Goal: Transaction & Acquisition: Book appointment/travel/reservation

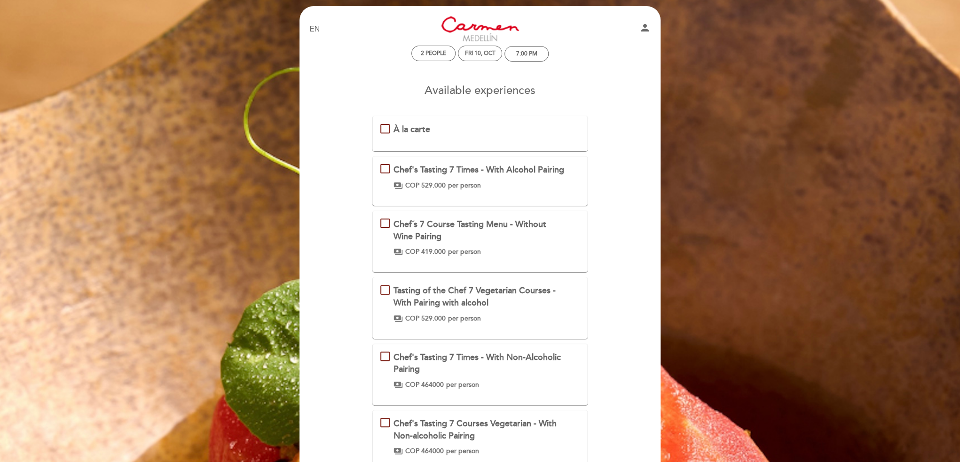
scroll to position [3, 0]
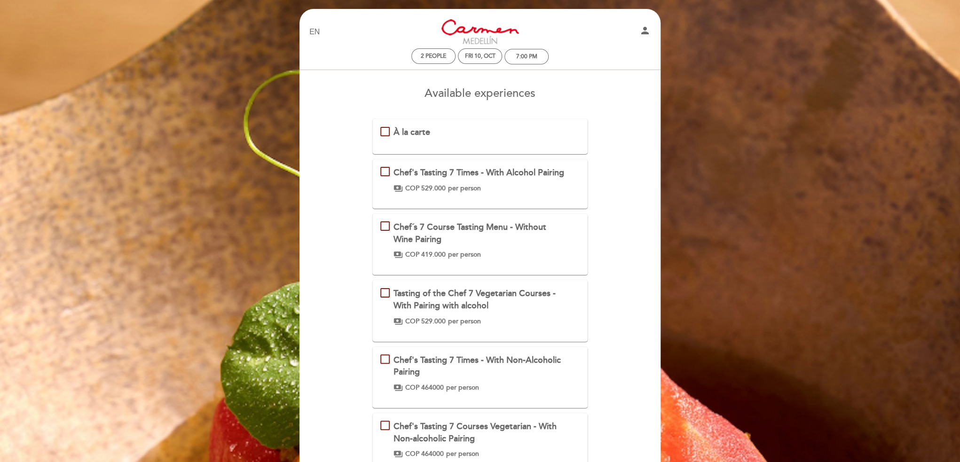
click at [380, 167] on div "Chef's Tasting 7 Times - With Alcohol Pairing\a\9\9\9\9\9\9\a\9\9\9\9\9\9\a\9\9…" at bounding box center [384, 171] width 9 height 9
click at [387, 234] on div "Chef´s 7 Course Tasting Menu - Without Wine Pairing payments COP 419.000 per pe…" at bounding box center [480, 240] width 200 height 38
click at [382, 171] on div "Chef's Tasting 7 Times - With Alcohol Pairing payments COP 529.000 per person" at bounding box center [480, 180] width 200 height 26
click at [380, 135] on div "À la carte" at bounding box center [480, 132] width 200 height 12
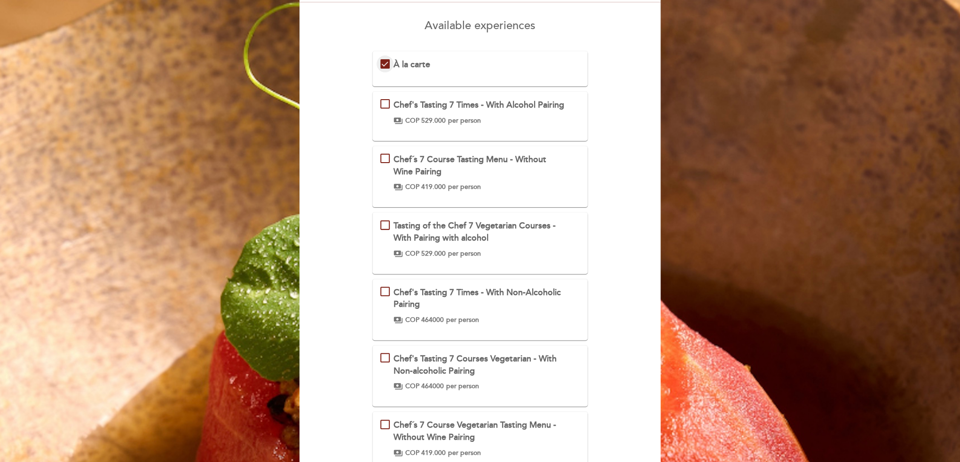
scroll to position [68, 0]
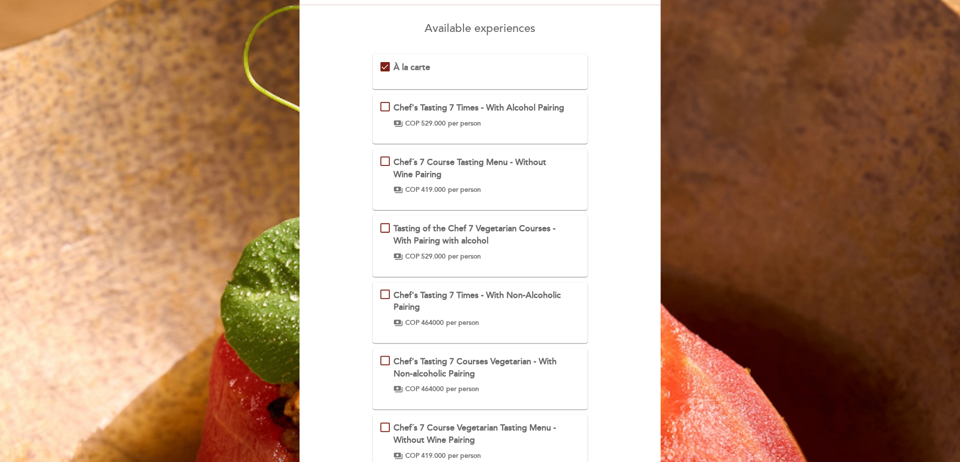
click at [382, 104] on div "Chef's Tasting 7 Times - With Alcohol Pairing payments COP 529.000 per person" at bounding box center [480, 115] width 200 height 26
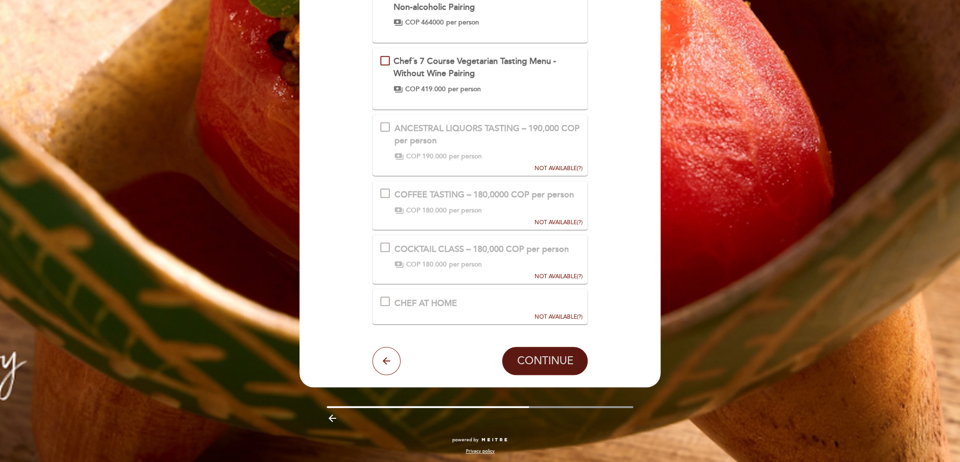
click at [558, 364] on span "CONTINUE" at bounding box center [544, 360] width 56 height 13
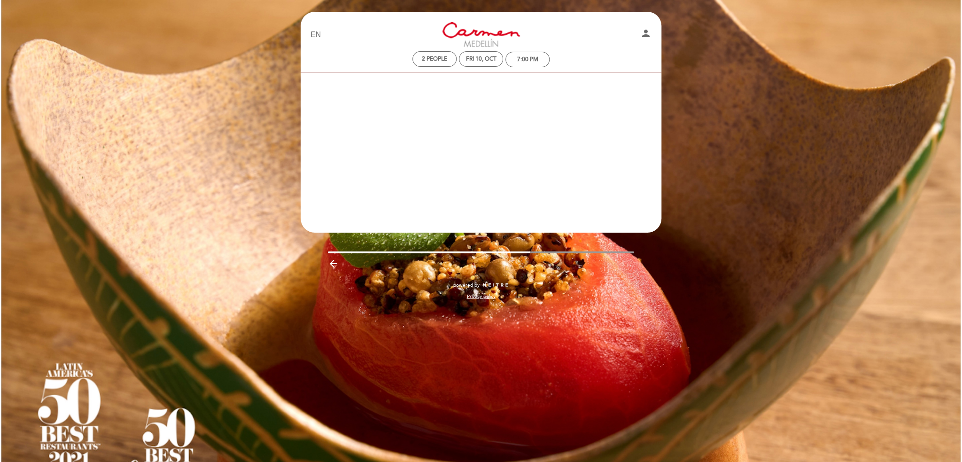
scroll to position [0, 0]
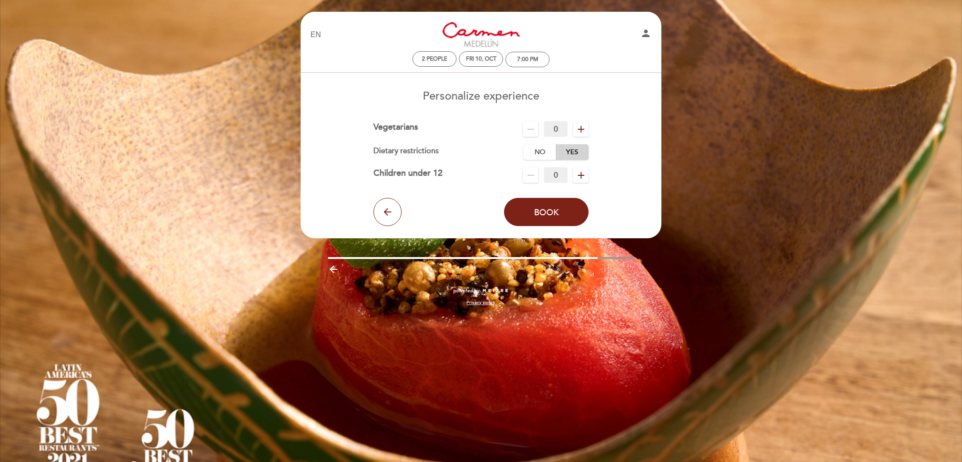
click at [570, 149] on label "Yes" at bounding box center [572, 152] width 33 height 16
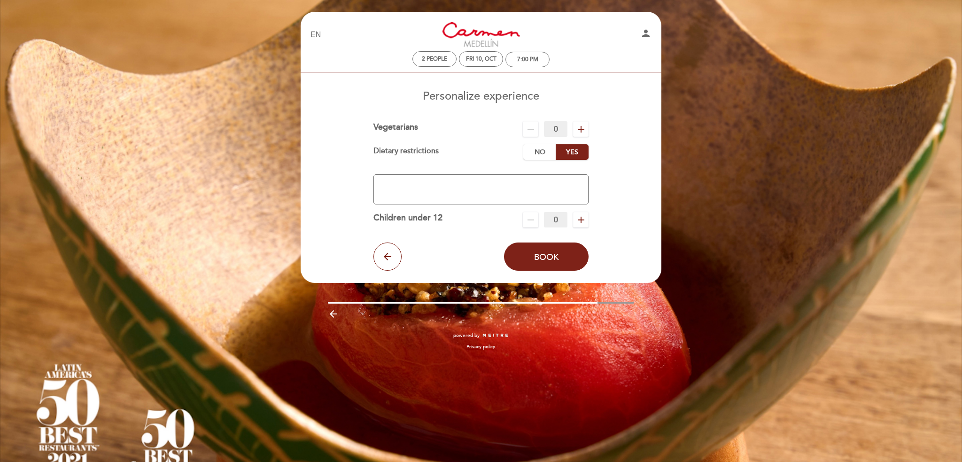
click at [497, 189] on textarea at bounding box center [482, 189] width 216 height 30
click at [476, 191] on textarea at bounding box center [482, 189] width 216 height 30
click at [565, 204] on textarea at bounding box center [482, 189] width 216 height 30
click at [570, 198] on textarea at bounding box center [482, 189] width 216 height 30
drag, startPoint x: 579, startPoint y: 178, endPoint x: 544, endPoint y: 184, distance: 35.7
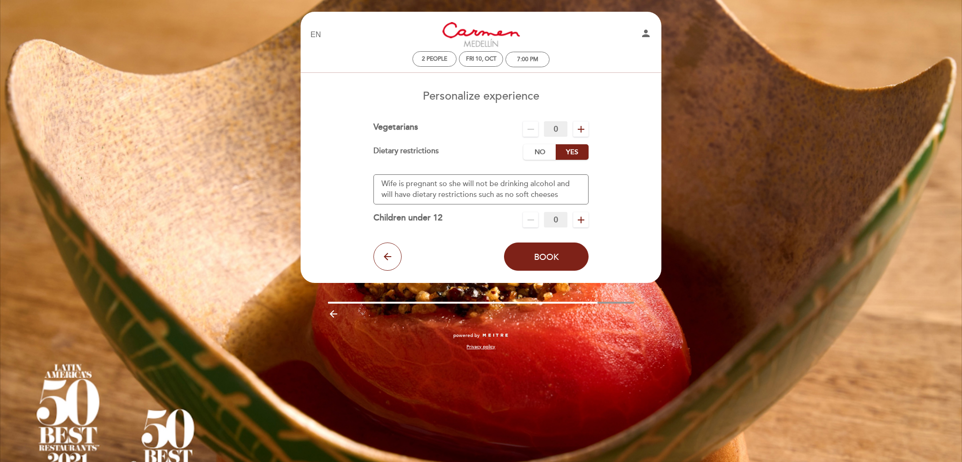
click at [544, 184] on textarea at bounding box center [482, 189] width 216 height 30
click at [566, 199] on textarea at bounding box center [482, 189] width 216 height 30
click at [529, 193] on textarea at bounding box center [482, 189] width 216 height 30
paste textarea "Unpasteurized"
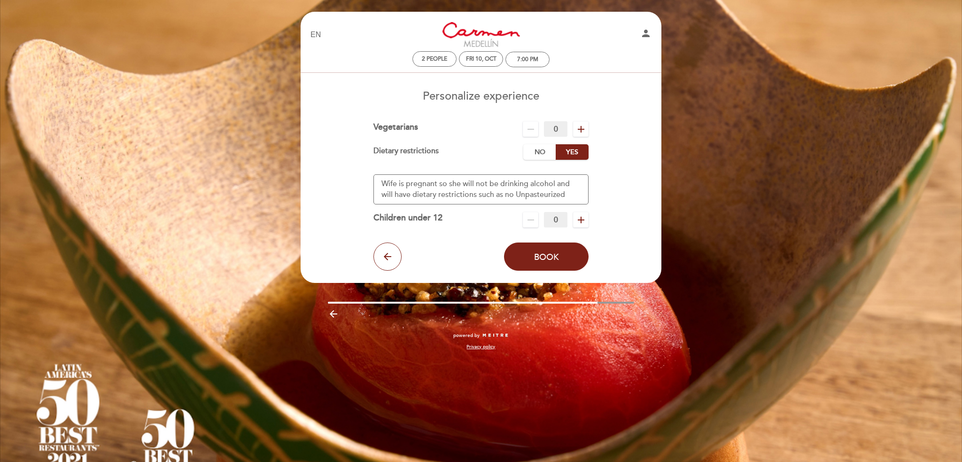
click at [527, 196] on textarea at bounding box center [482, 189] width 216 height 30
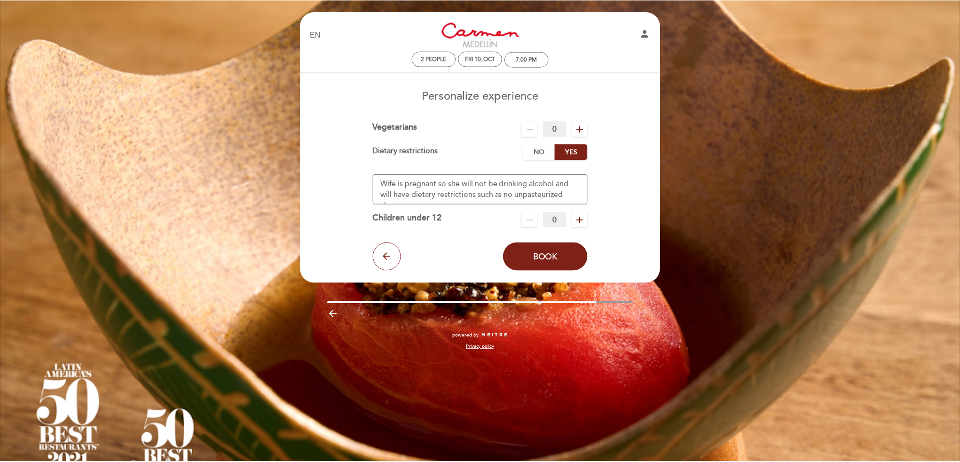
scroll to position [6, 0]
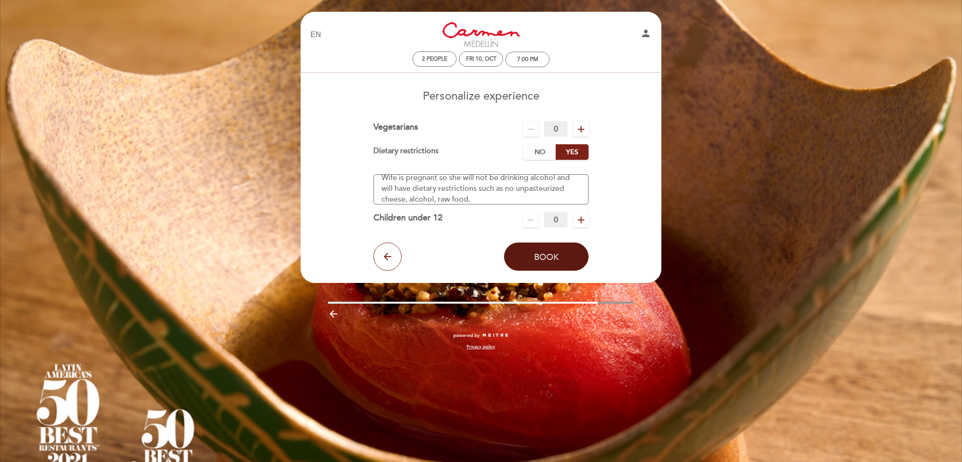
type textarea "Wife is pregnant so she will not be drinking alcohol and will have dietary rest…"
click at [555, 257] on span "Book" at bounding box center [546, 256] width 25 height 10
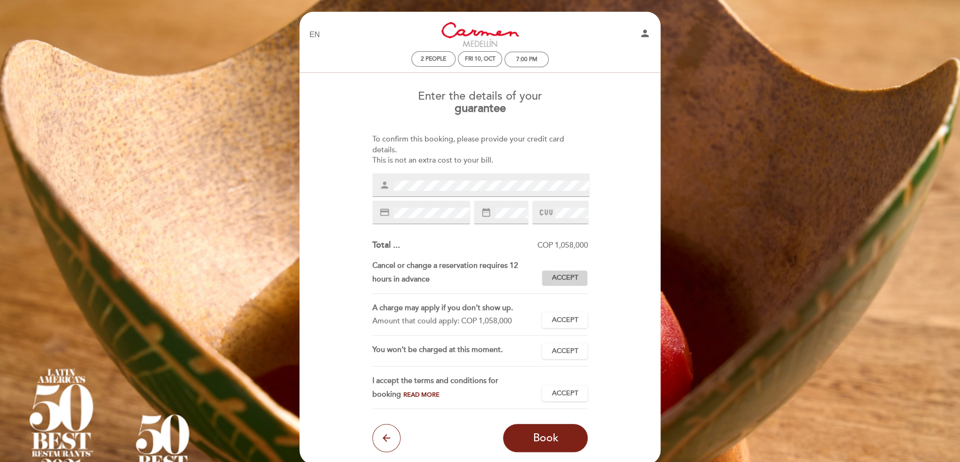
click at [565, 282] on span "Accept" at bounding box center [564, 278] width 26 height 10
click at [579, 320] on button "Accept Accepted" at bounding box center [564, 320] width 46 height 16
click at [574, 349] on span "Accept" at bounding box center [564, 351] width 26 height 10
click at [567, 389] on span "Accept" at bounding box center [564, 394] width 26 height 10
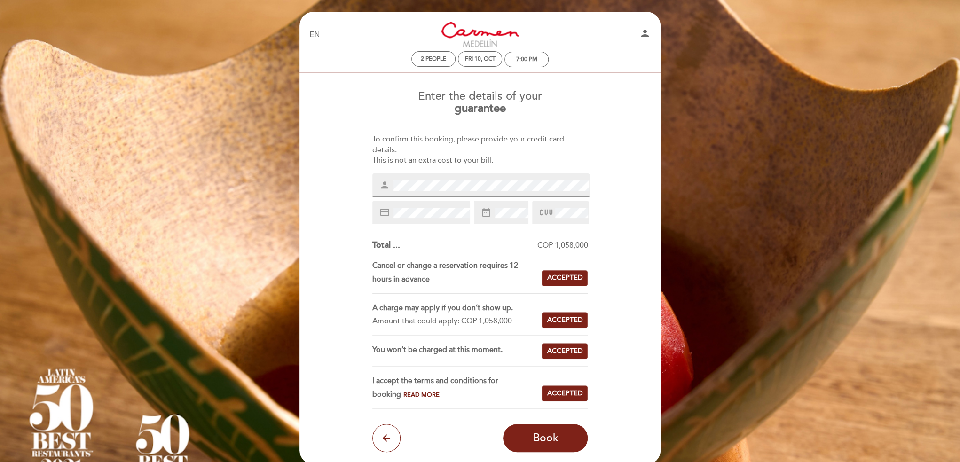
click at [403, 393] on span "Read more" at bounding box center [421, 395] width 36 height 8
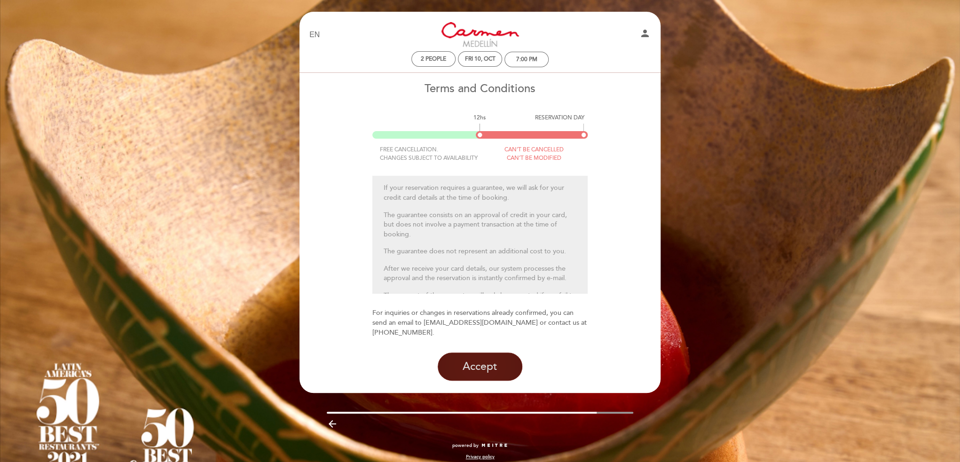
click at [485, 356] on button "Accept" at bounding box center [479, 366] width 85 height 28
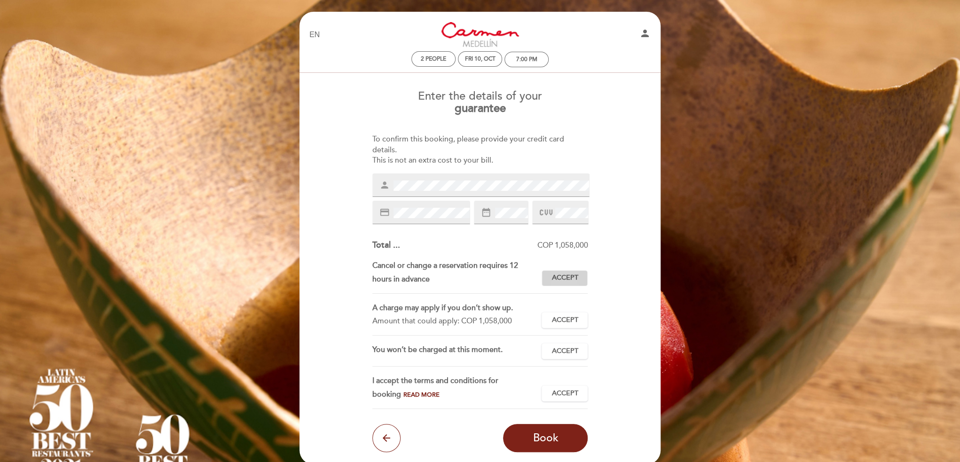
click at [575, 278] on span "Accept" at bounding box center [564, 278] width 26 height 10
click at [571, 312] on button "Accept Accepted" at bounding box center [564, 320] width 46 height 16
click at [568, 349] on span "Accept" at bounding box center [564, 351] width 26 height 10
click at [568, 390] on span "Accept" at bounding box center [564, 394] width 26 height 10
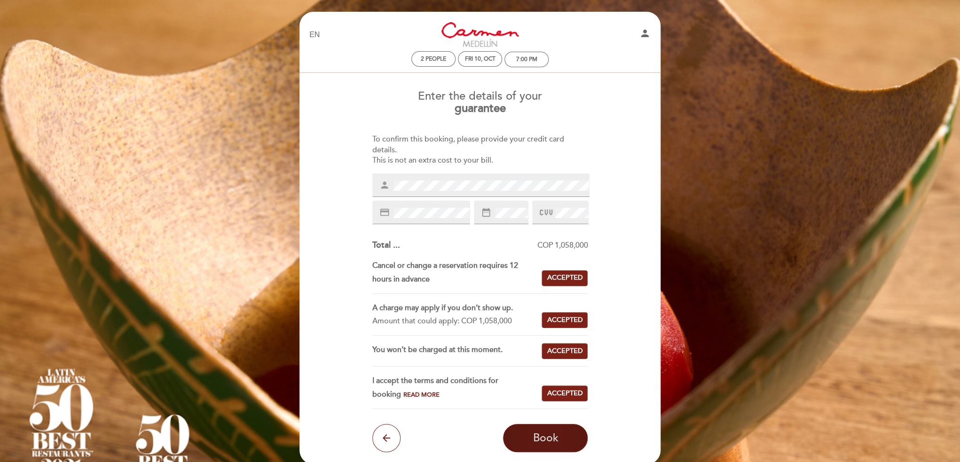
click at [545, 440] on span "Book" at bounding box center [544, 437] width 25 height 13
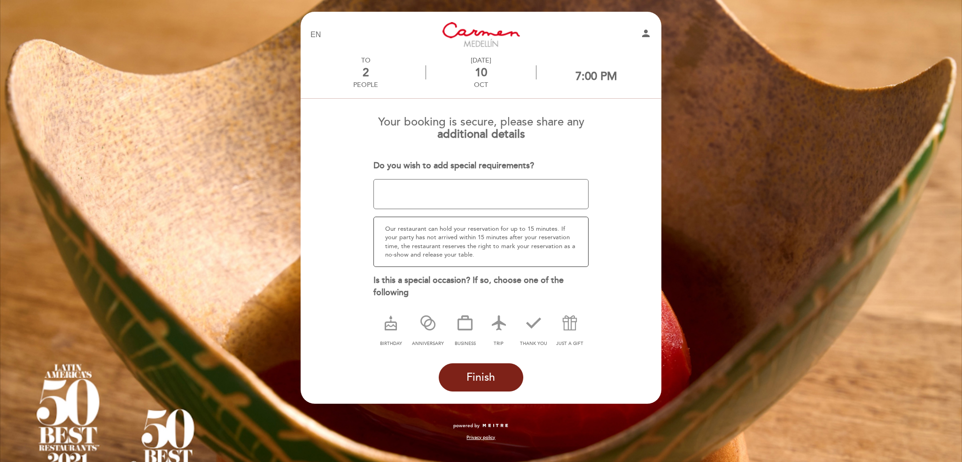
click at [515, 192] on textarea at bounding box center [482, 194] width 216 height 30
click at [478, 375] on span "Finish" at bounding box center [481, 377] width 29 height 13
